Goal: Task Accomplishment & Management: Manage account settings

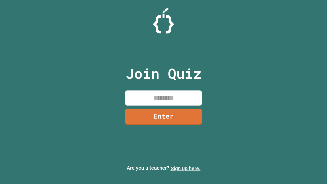
click at [185, 168] on link "Sign up here." at bounding box center [185, 168] width 30 height 6
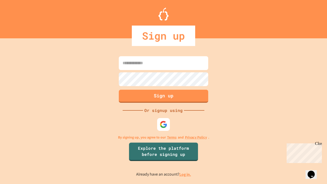
click at [185, 174] on link "Log in." at bounding box center [185, 173] width 12 height 5
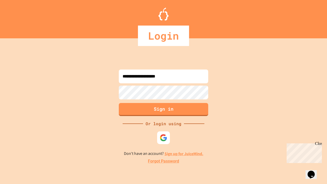
type input "**********"
